Goal: Transaction & Acquisition: Download file/media

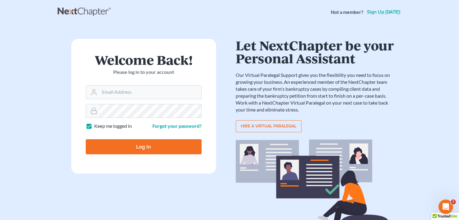
type input "[PERSON_NAME][EMAIL_ADDRESS][DOMAIN_NAME]"
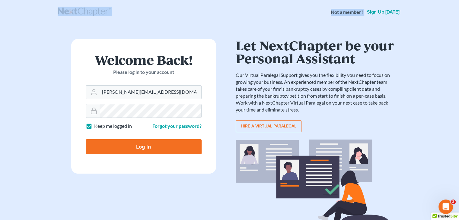
drag, startPoint x: 19, startPoint y: 17, endPoint x: 61, endPoint y: 53, distance: 55.2
click at [44, 51] on div "Not a member? Sign up today! Welcome Back! Please log in to your account Email …" at bounding box center [229, 131] width 459 height 262
click at [151, 149] on input "Log In" at bounding box center [144, 146] width 116 height 15
type input "Thinking..."
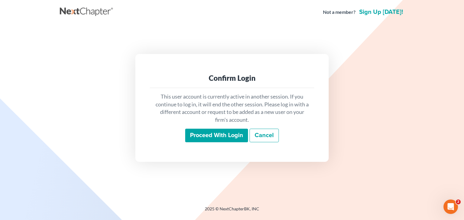
click at [223, 134] on input "Proceed with login" at bounding box center [216, 136] width 63 height 14
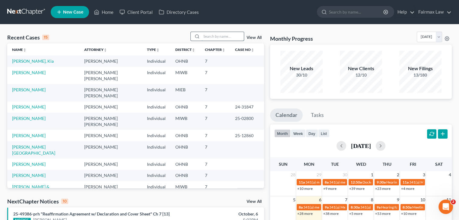
click at [226, 38] on input "search" at bounding box center [223, 36] width 42 height 9
paste input "25-40643"
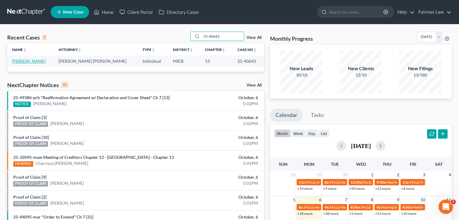
type input "25-40643"
click at [26, 62] on link "[PERSON_NAME]" at bounding box center [29, 61] width 34 height 5
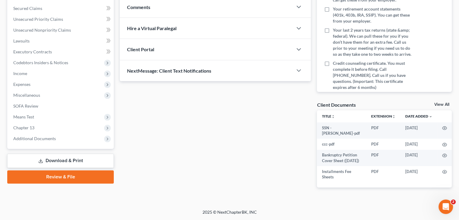
scroll to position [130, 0]
click at [55, 134] on span "Additional Documents" at bounding box center [60, 138] width 105 height 11
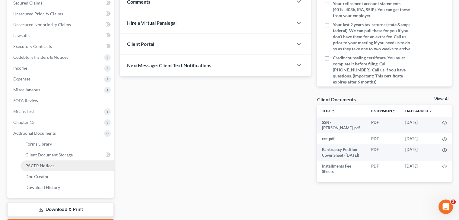
click at [53, 165] on link "PACER Notices" at bounding box center [67, 166] width 93 height 11
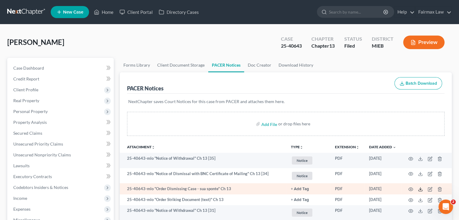
click at [422, 189] on icon at bounding box center [420, 189] width 5 height 5
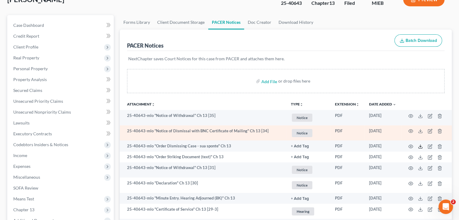
scroll to position [60, 0]
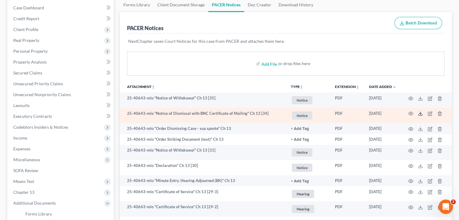
click at [419, 113] on icon at bounding box center [420, 113] width 5 height 5
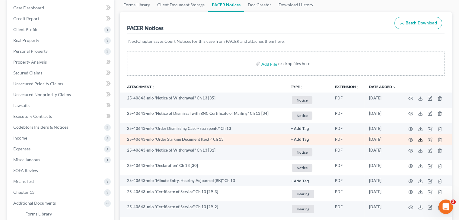
click at [419, 140] on icon at bounding box center [420, 140] width 5 height 5
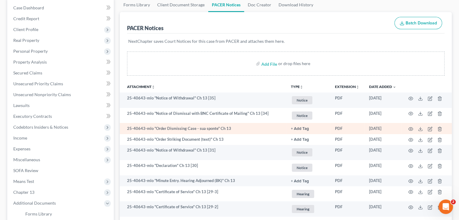
click at [418, 129] on td at bounding box center [426, 128] width 51 height 11
click at [420, 129] on icon at bounding box center [420, 129] width 5 height 5
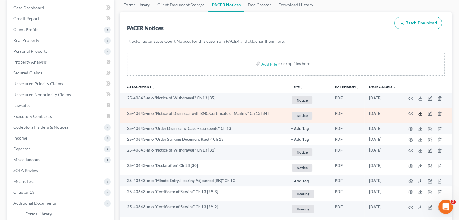
click at [420, 113] on icon at bounding box center [420, 113] width 5 height 5
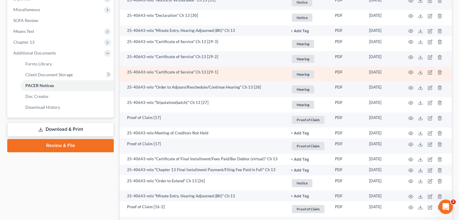
scroll to position [211, 0]
